Goal: Task Accomplishment & Management: Manage account settings

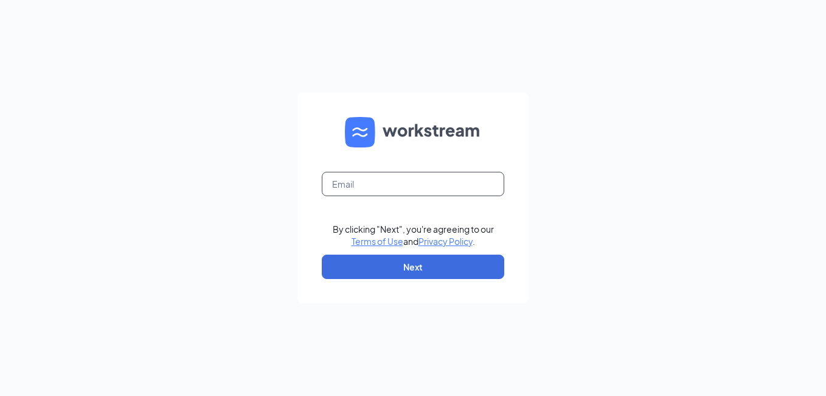
click at [411, 192] on input "text" at bounding box center [413, 184] width 183 height 24
type input "[EMAIL_ADDRESS][DOMAIN_NAME]"
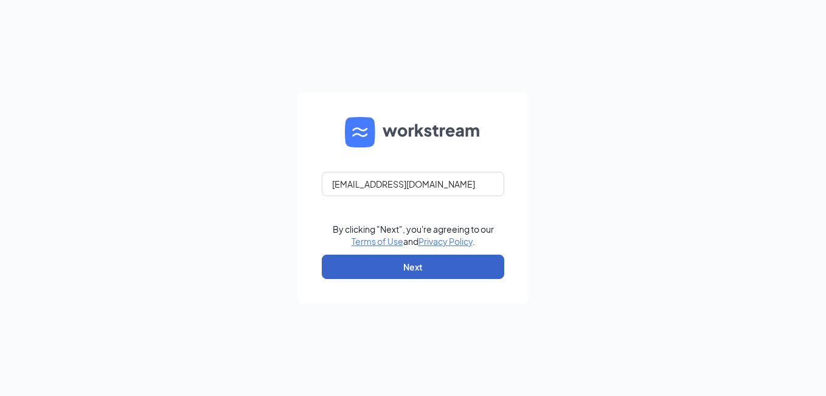
click at [338, 260] on button "Next" at bounding box center [413, 266] width 183 height 24
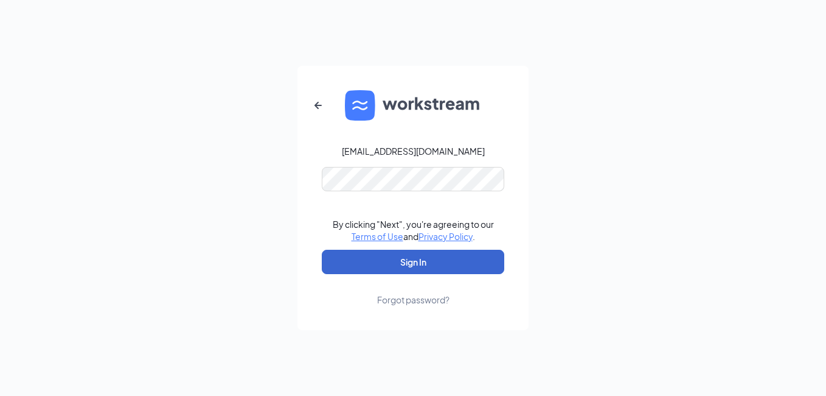
click at [399, 267] on button "Sign In" at bounding box center [413, 261] width 183 height 24
click at [355, 265] on button "Sign In" at bounding box center [413, 261] width 183 height 24
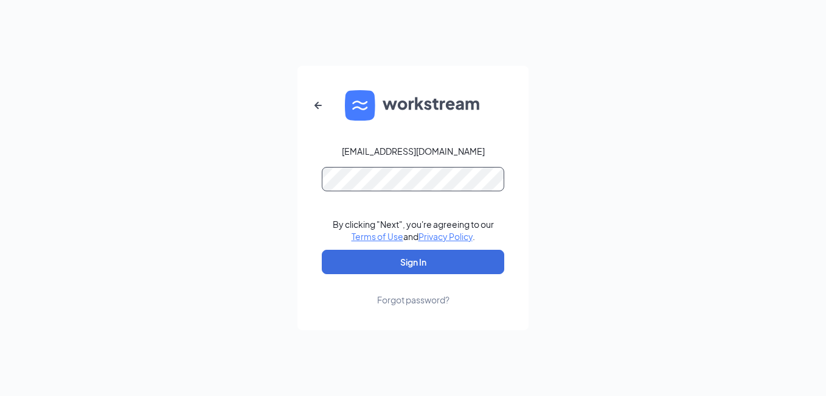
click at [436, 176] on form "smoothiekingchesterton@gmail.com By clicking "Next", you're agreeing to our Ter…" at bounding box center [413, 198] width 231 height 264
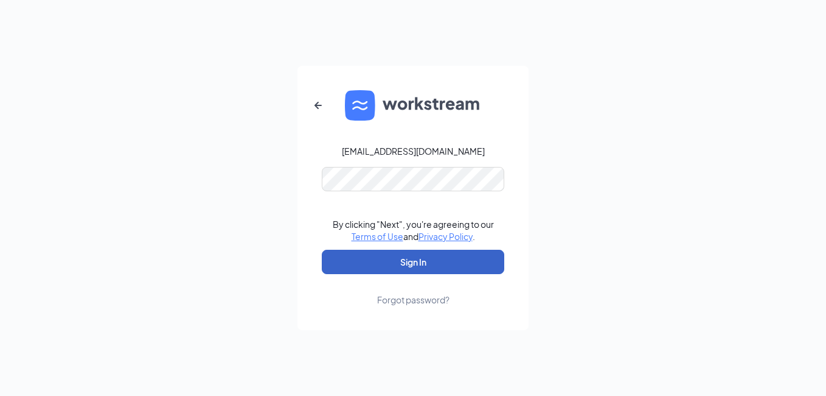
click at [332, 262] on button "Sign In" at bounding box center [413, 261] width 183 height 24
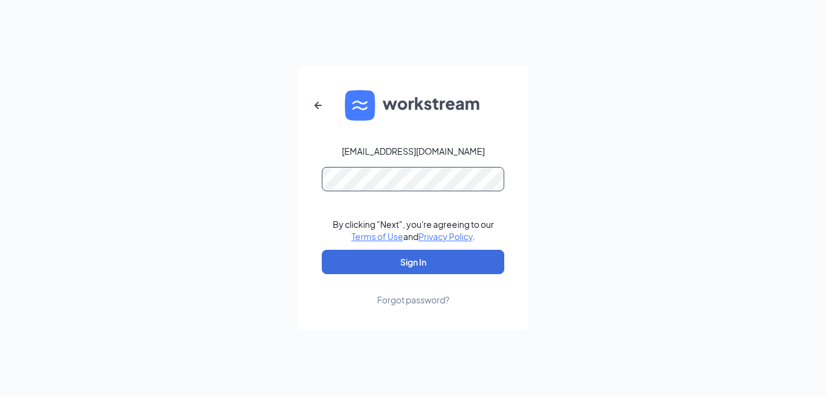
click at [322, 249] on button "Sign In" at bounding box center [413, 261] width 183 height 24
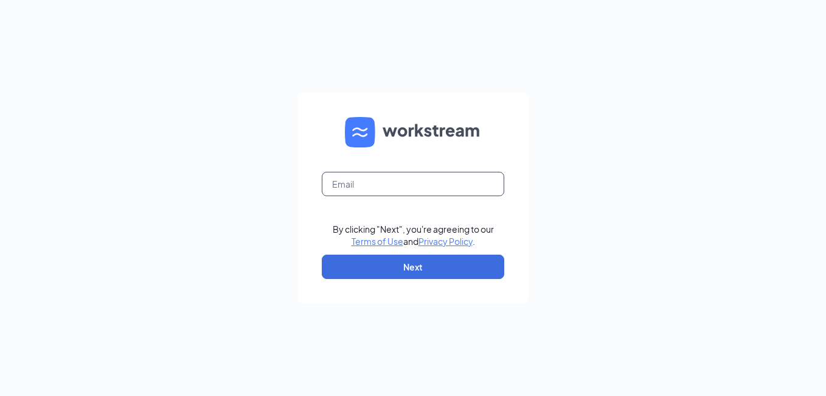
click at [397, 184] on input "text" at bounding box center [413, 184] width 183 height 24
type input "[EMAIL_ADDRESS][DOMAIN_NAME]"
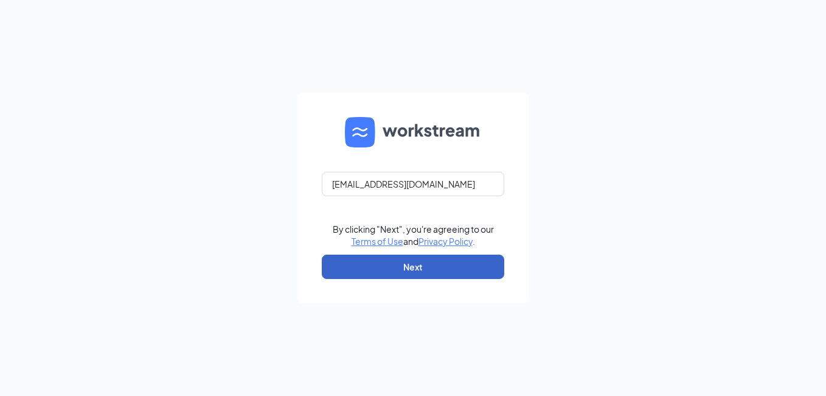
click at [374, 268] on button "Next" at bounding box center [413, 266] width 183 height 24
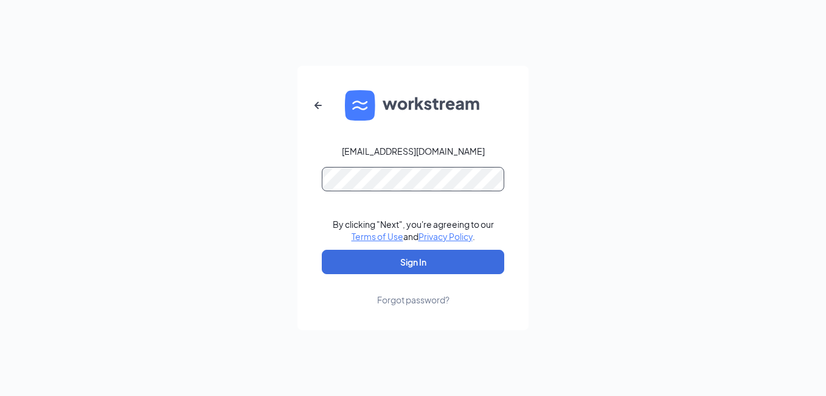
click at [322, 249] on button "Sign In" at bounding box center [413, 261] width 183 height 24
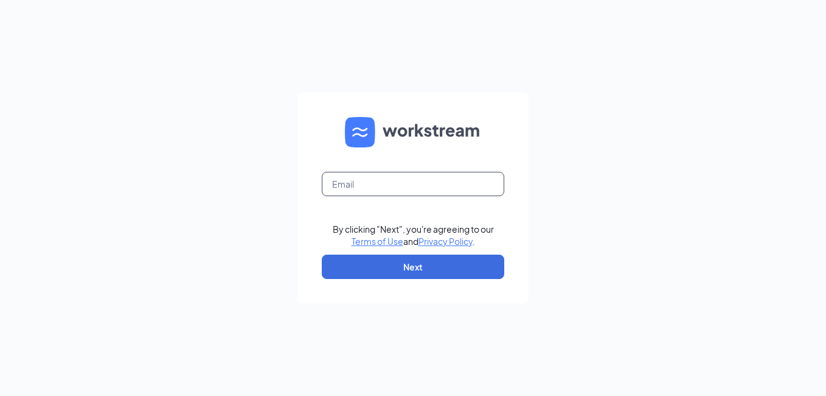
click at [388, 178] on input "text" at bounding box center [413, 184] width 183 height 24
click at [438, 187] on input "text" at bounding box center [413, 184] width 183 height 24
type input "[EMAIL_ADDRESS][DOMAIN_NAME]"
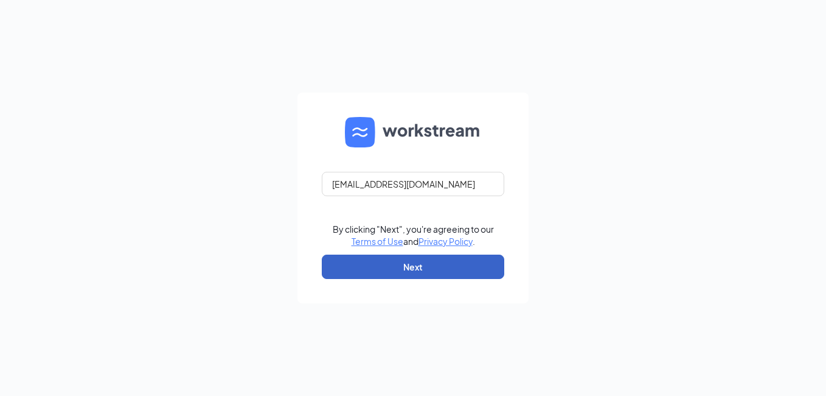
click at [400, 260] on button "Next" at bounding box center [413, 266] width 183 height 24
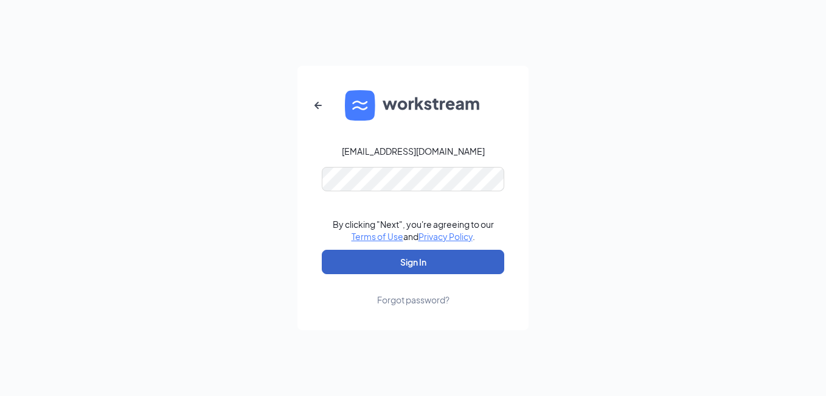
click at [339, 267] on button "Sign In" at bounding box center [413, 261] width 183 height 24
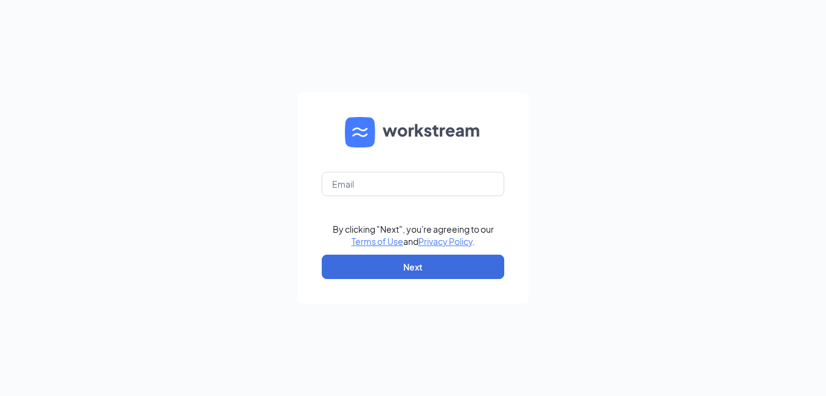
click at [568, 212] on div "By clicking "Next", you're agreeing to our Terms of Use and Privacy Policy . Ne…" at bounding box center [413, 198] width 826 height 396
